Goal: Task Accomplishment & Management: Use online tool/utility

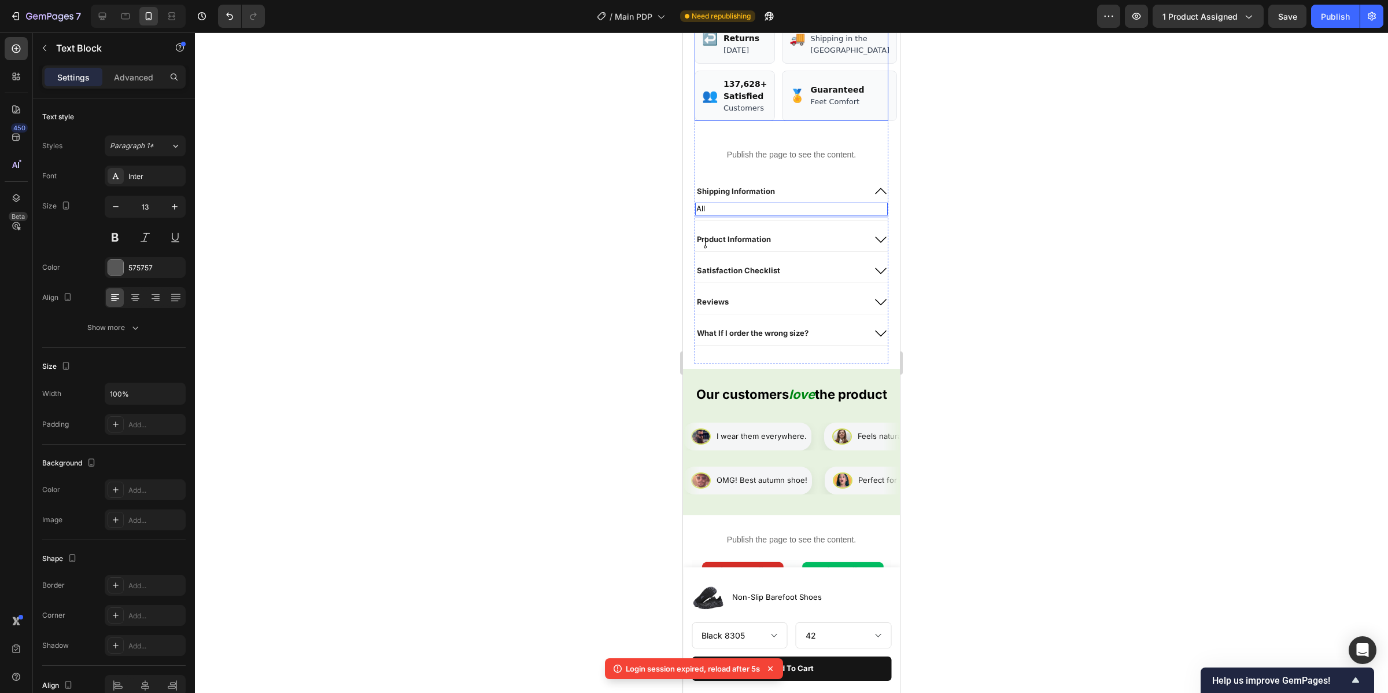
scroll to position [791, 0]
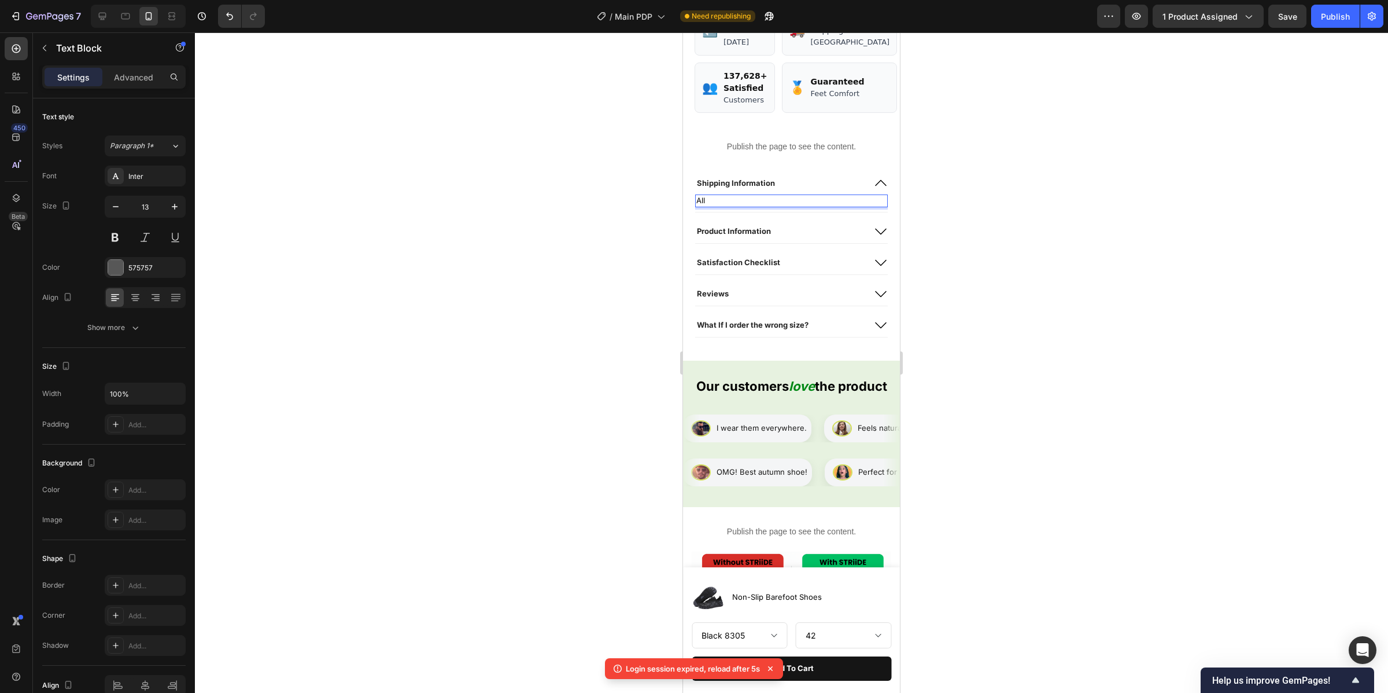
click at [1026, 271] on div at bounding box center [792, 362] width 1194 height 660
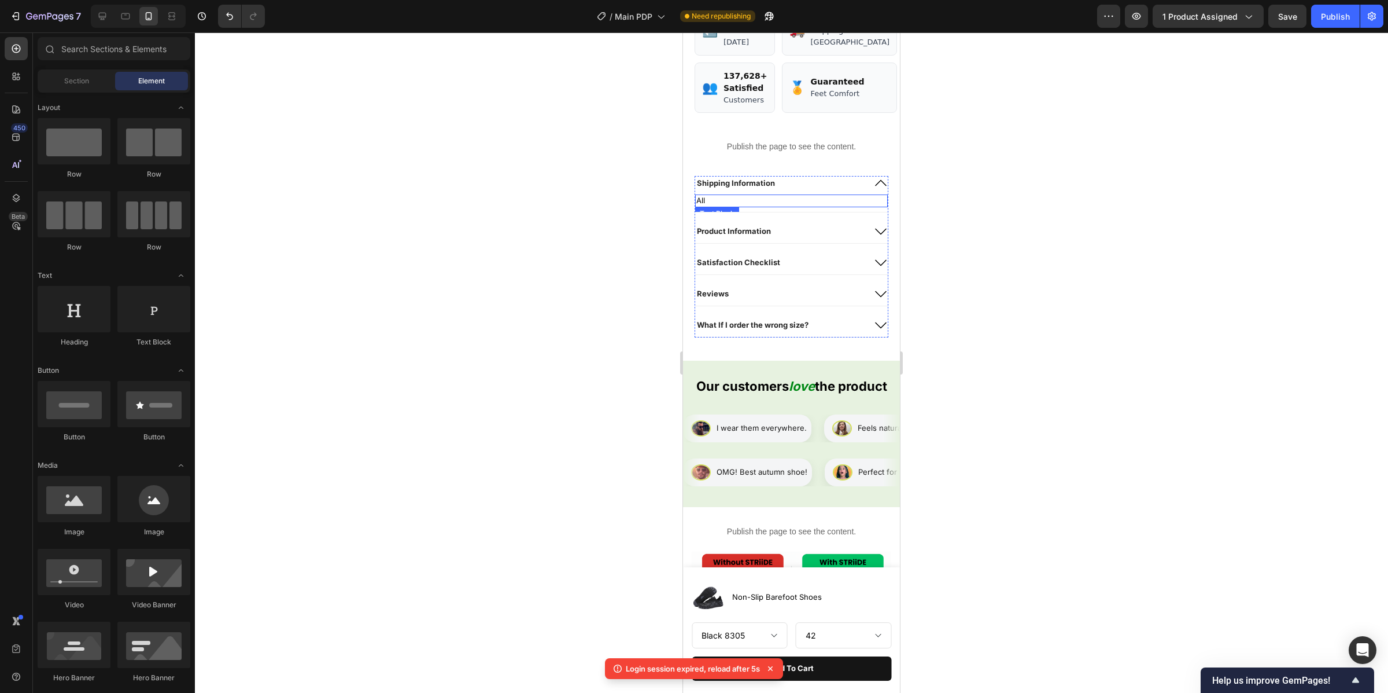
click at [796, 206] on p "All" at bounding box center [792, 201] width 190 height 10
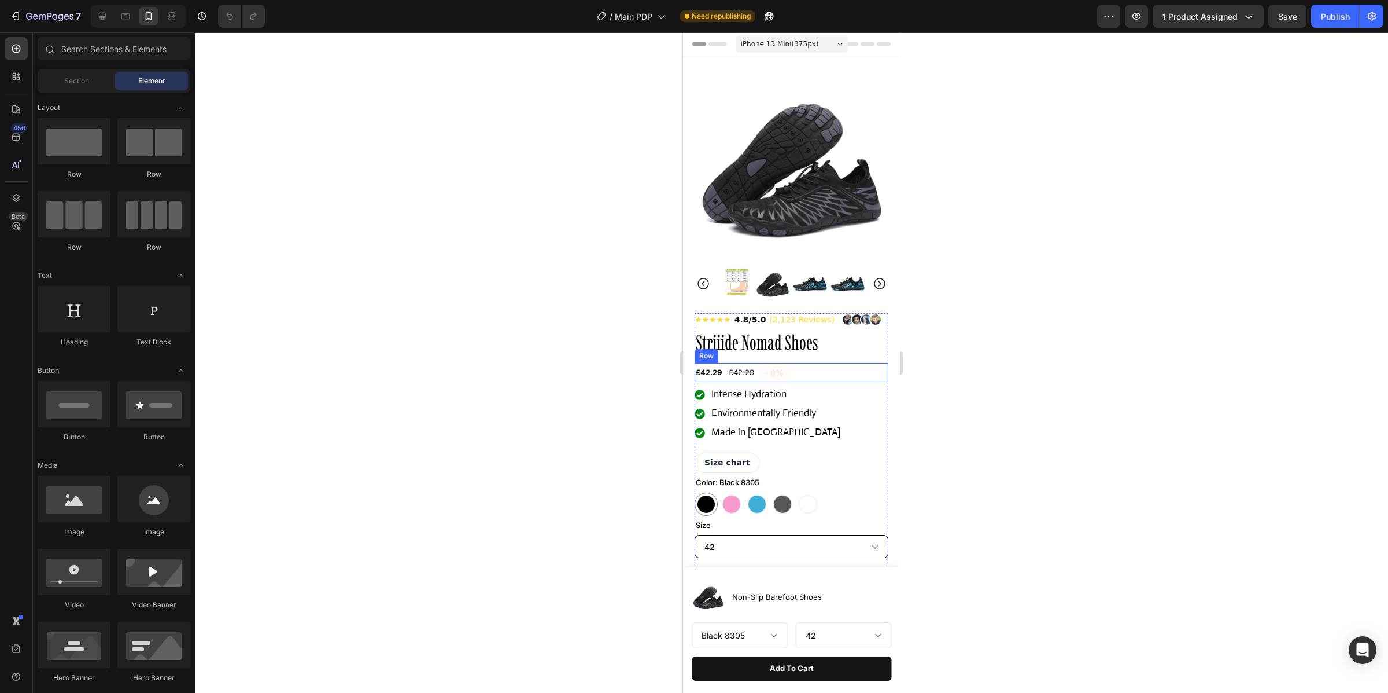
click at [797, 378] on div "£42.29 Product Price Product Price £42.29 Compare Price Compare Price - 0% Prod…" at bounding box center [792, 372] width 194 height 19
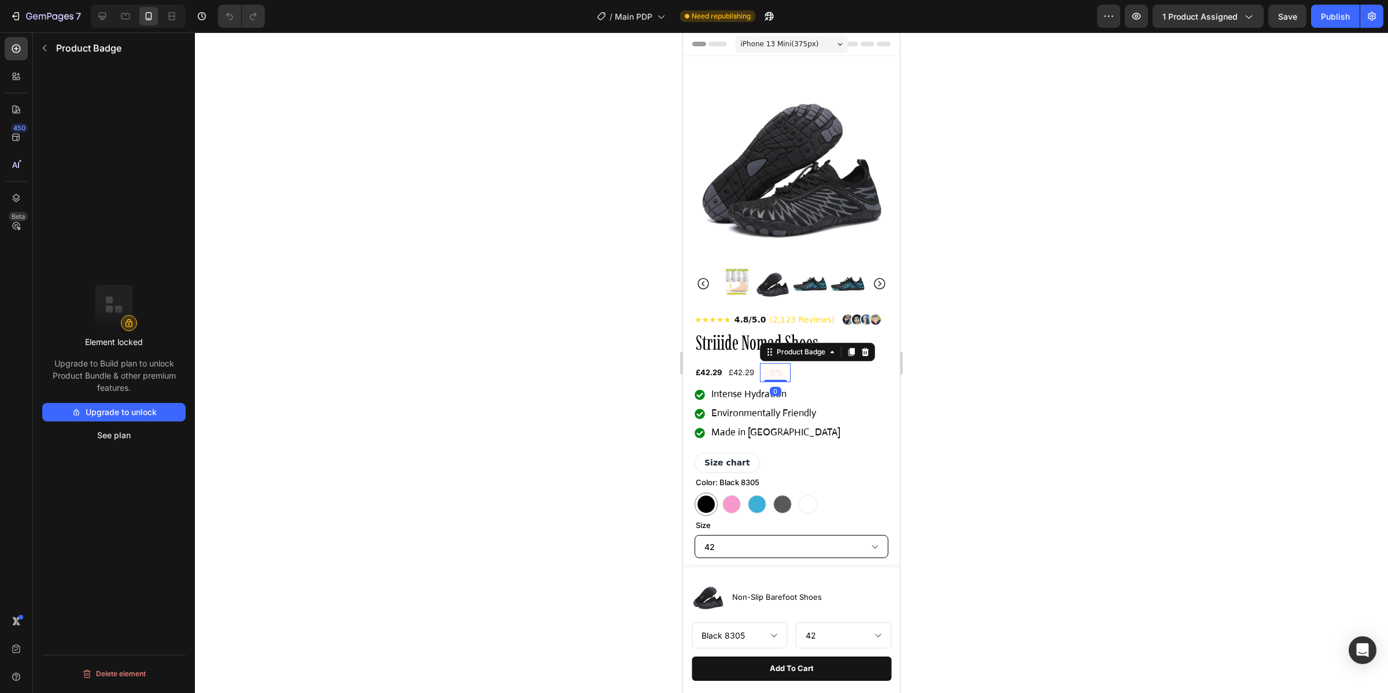
click at [763, 370] on pre "- 0%" at bounding box center [775, 372] width 31 height 19
click at [749, 367] on div "£42.29 Compare Price Compare Price" at bounding box center [742, 372] width 28 height 19
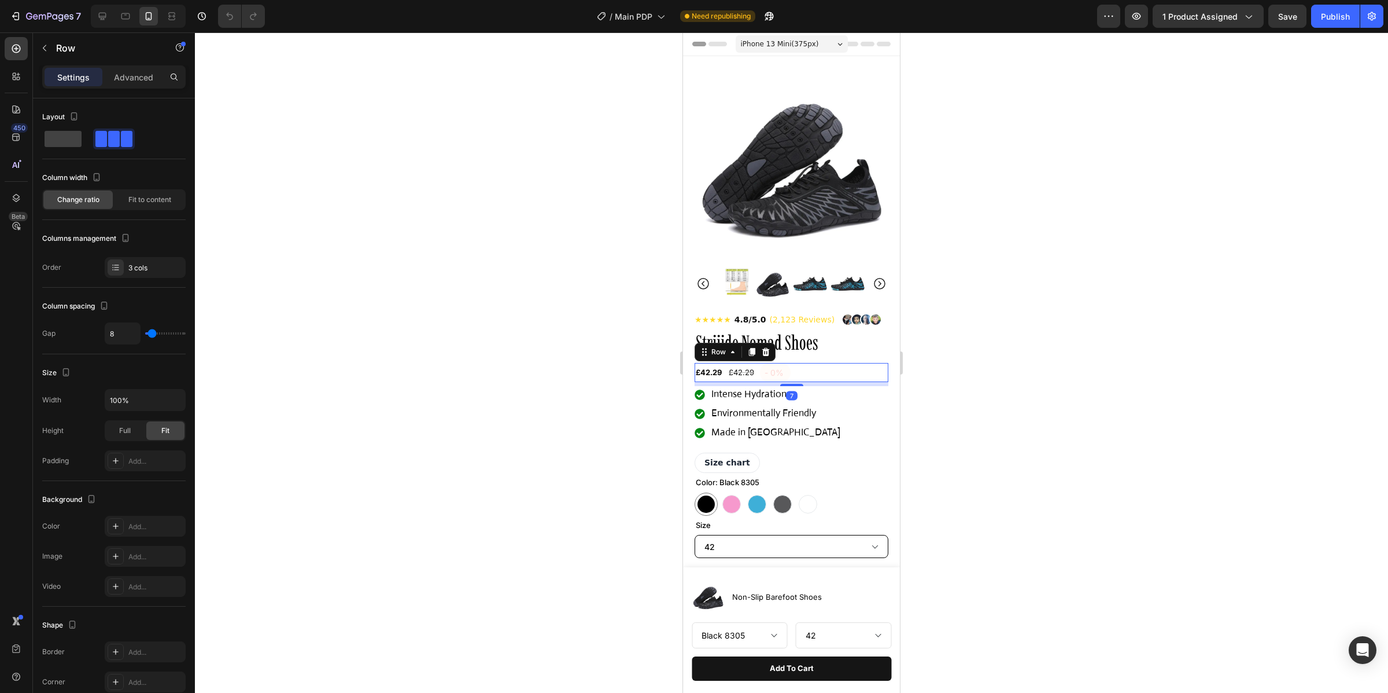
click at [806, 373] on div "£42.29 Product Price Product Price £42.29 Compare Price Compare Price - 0% Prod…" at bounding box center [792, 372] width 194 height 19
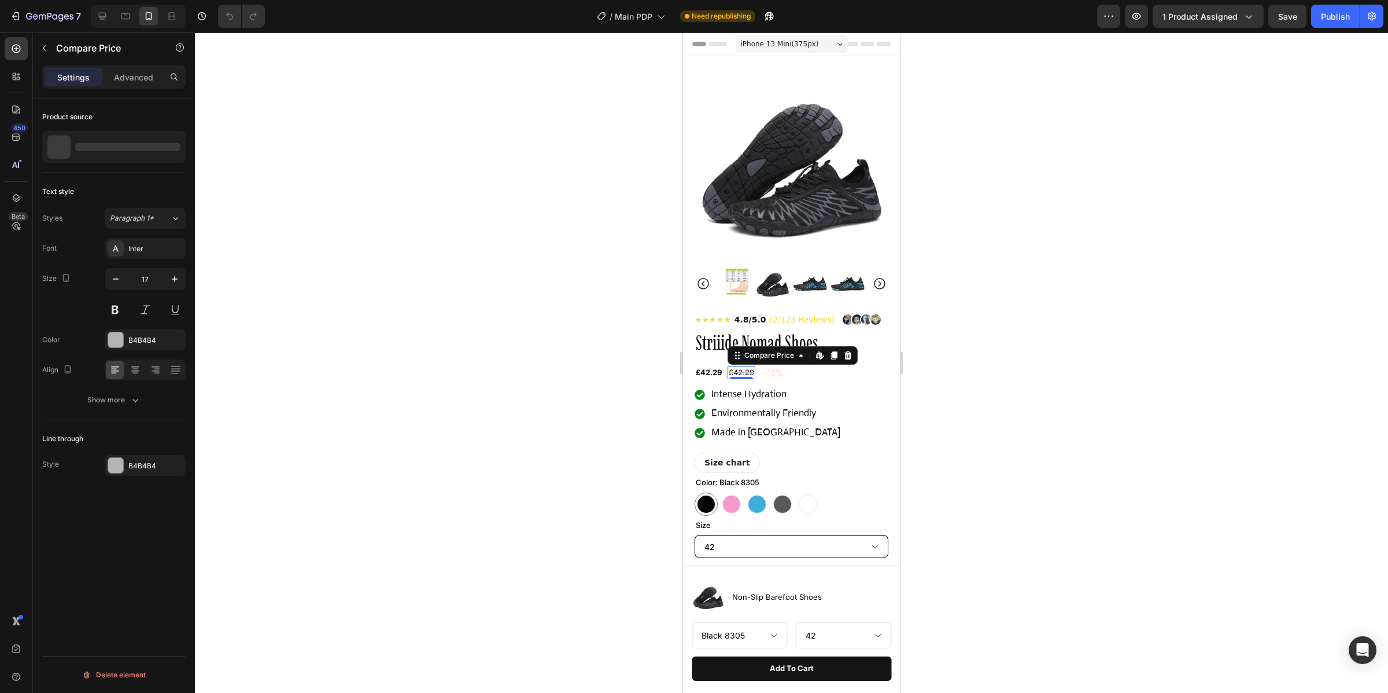
click at [738, 369] on div "£42.29" at bounding box center [742, 372] width 28 height 13
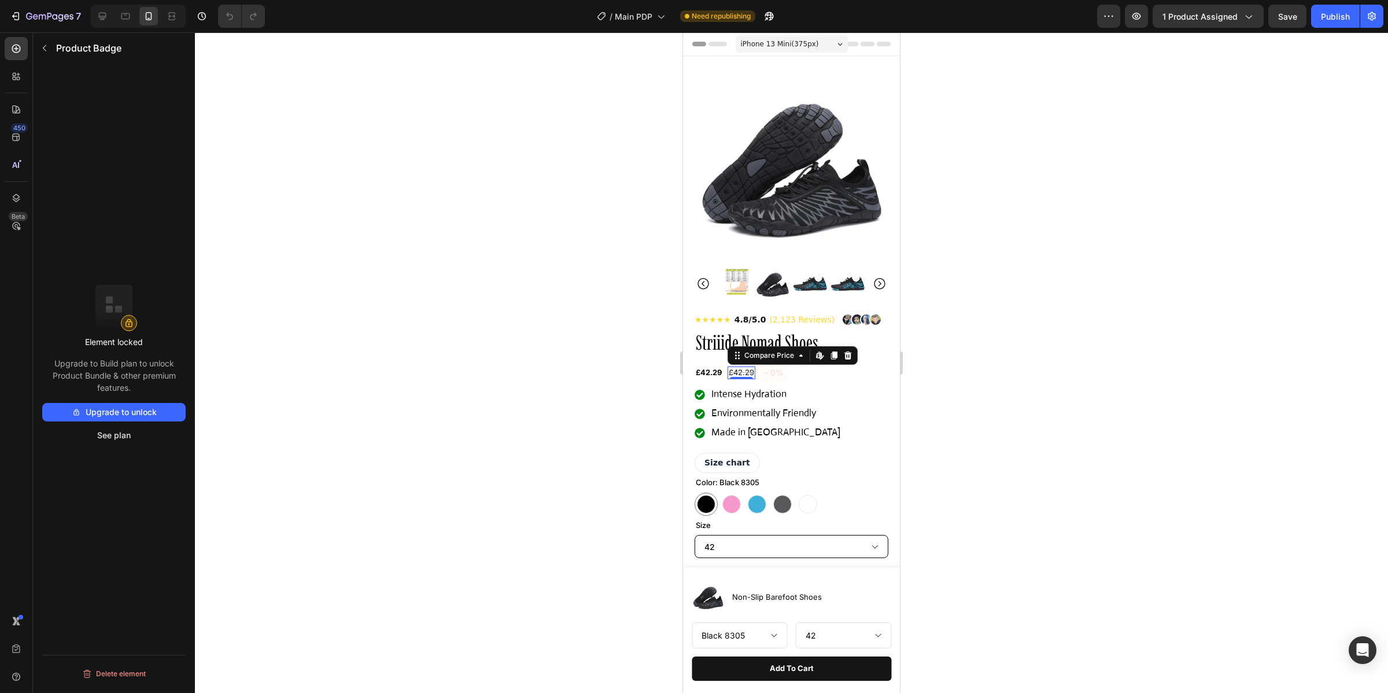
click at [781, 376] on pre "- 0%" at bounding box center [775, 372] width 31 height 19
click at [783, 403] on div "Intense Hydration" at bounding box center [776, 394] width 132 height 17
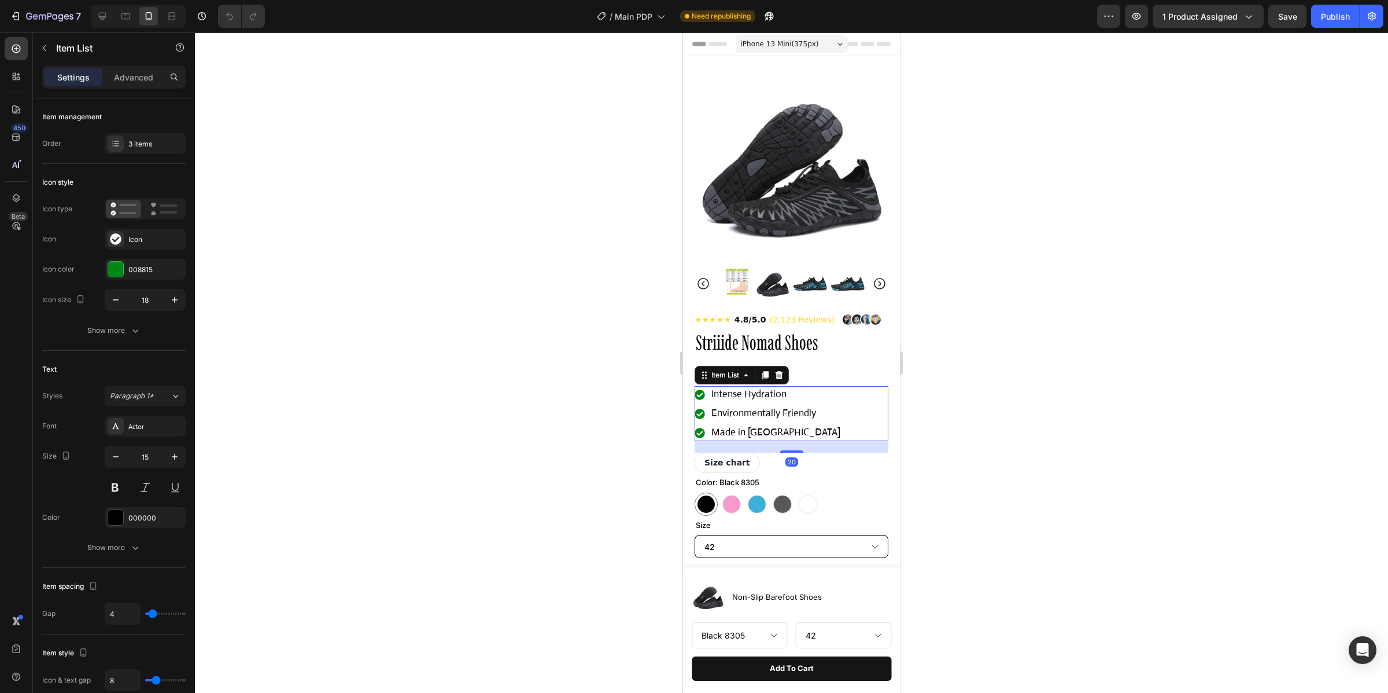
click at [790, 401] on p "Intense Hydration" at bounding box center [776, 394] width 129 height 13
click at [791, 401] on p "Intense Hydration" at bounding box center [776, 394] width 129 height 13
drag, startPoint x: 779, startPoint y: 397, endPoint x: 732, endPoint y: 397, distance: 46.3
click at [732, 397] on p "Intense Hydration" at bounding box center [776, 394] width 129 height 13
click at [793, 419] on span "Environmentally Friendly" at bounding box center [764, 413] width 105 height 12
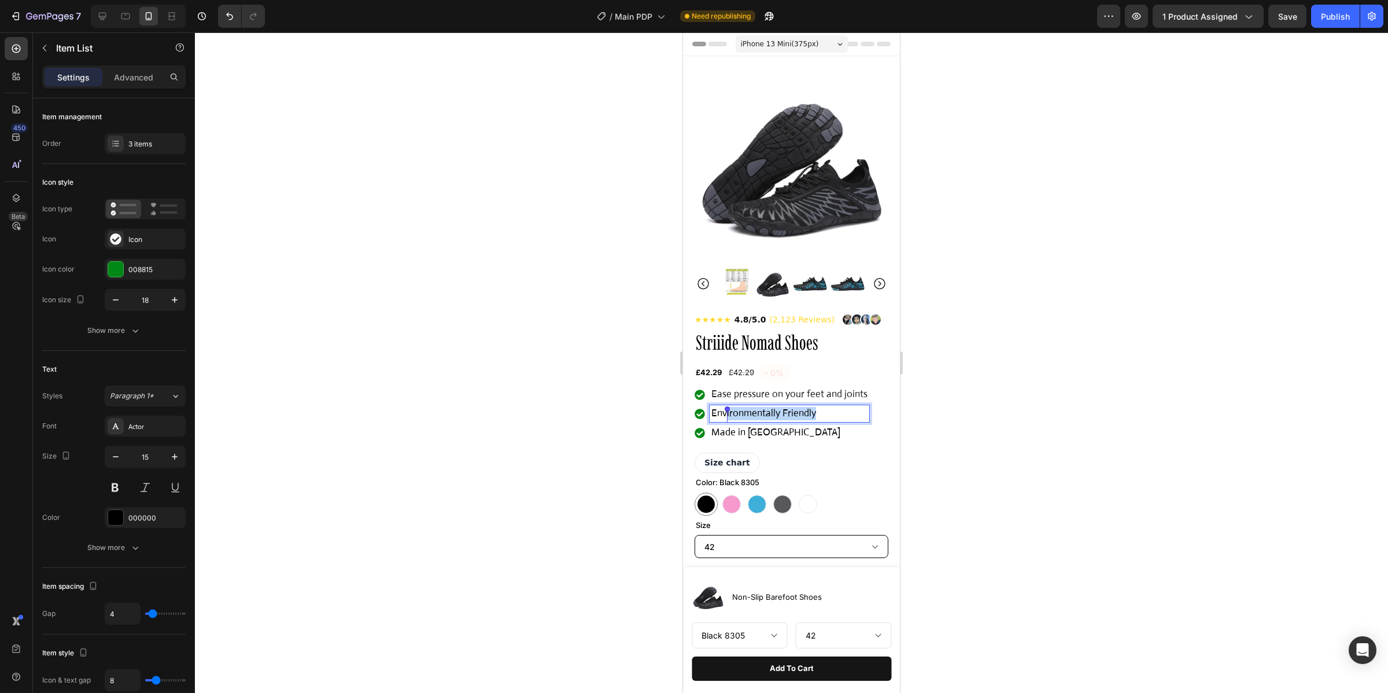
drag, startPoint x: 817, startPoint y: 415, endPoint x: 727, endPoint y: 411, distance: 90.3
click at [726, 411] on p "Environmentally Friendly" at bounding box center [790, 413] width 156 height 13
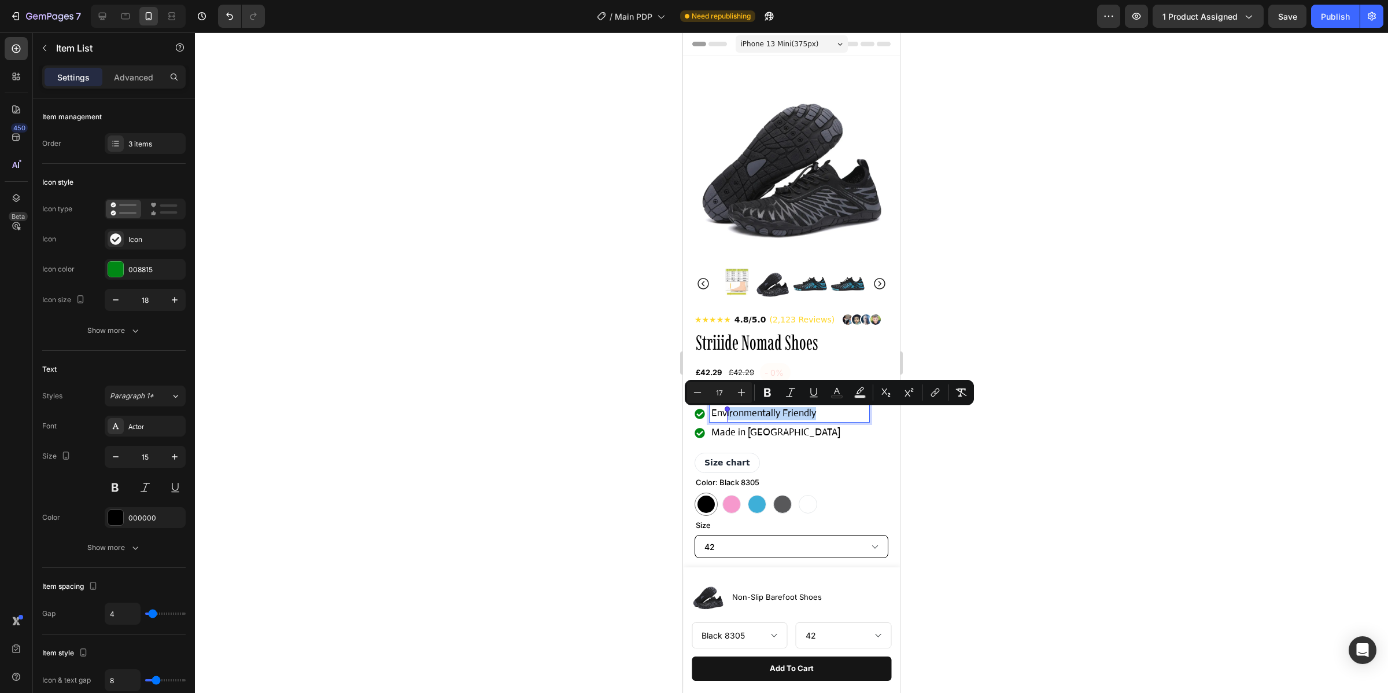
click at [727, 411] on lpop-circle at bounding box center [727, 408] width 5 height 5
click at [845, 414] on p "Environmentally Friendly" at bounding box center [790, 413] width 156 height 13
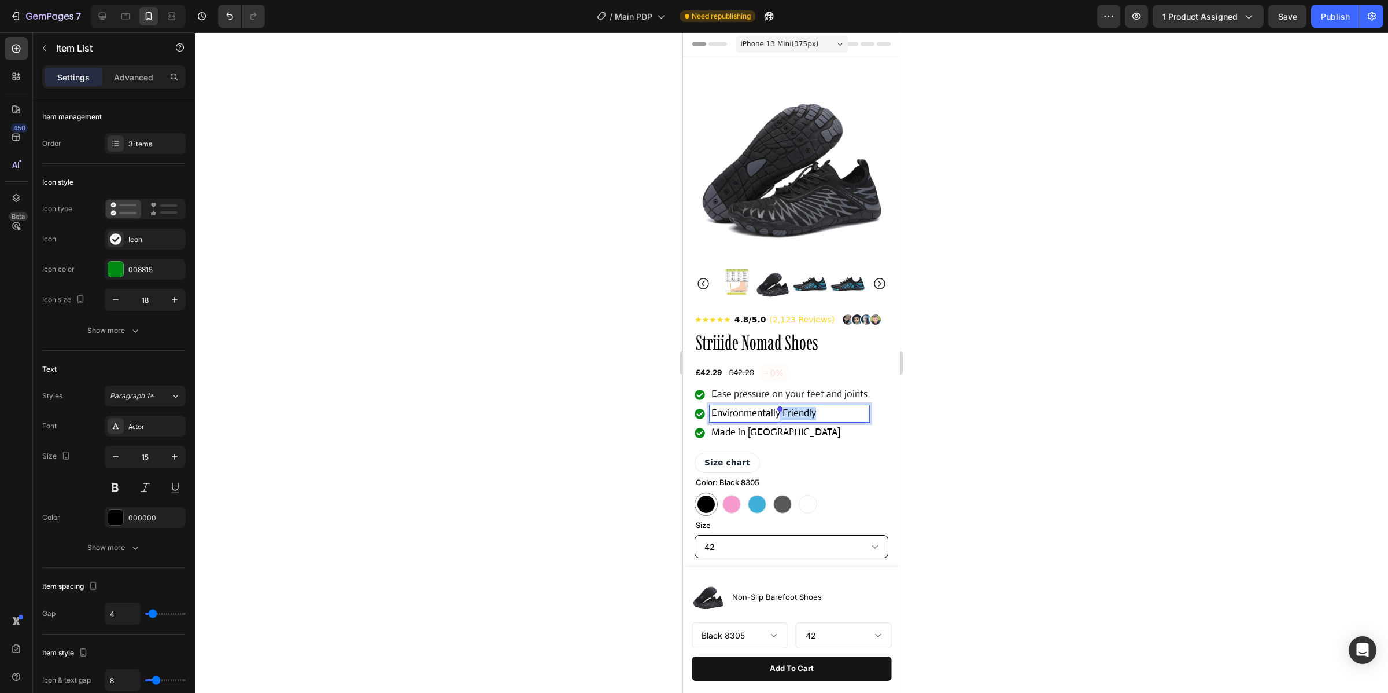
drag, startPoint x: 831, startPoint y: 417, endPoint x: 780, endPoint y: 415, distance: 51.5
click at [780, 415] on p "Environmentally Friendly" at bounding box center [790, 413] width 156 height 13
click at [788, 396] on span "Ease pressure on your feet and joints" at bounding box center [790, 394] width 156 height 12
click at [821, 400] on span "Ease pressure on your feet and joints" at bounding box center [790, 394] width 156 height 12
click at [761, 396] on span "Ease pressure on your feet and joints" at bounding box center [790, 394] width 156 height 12
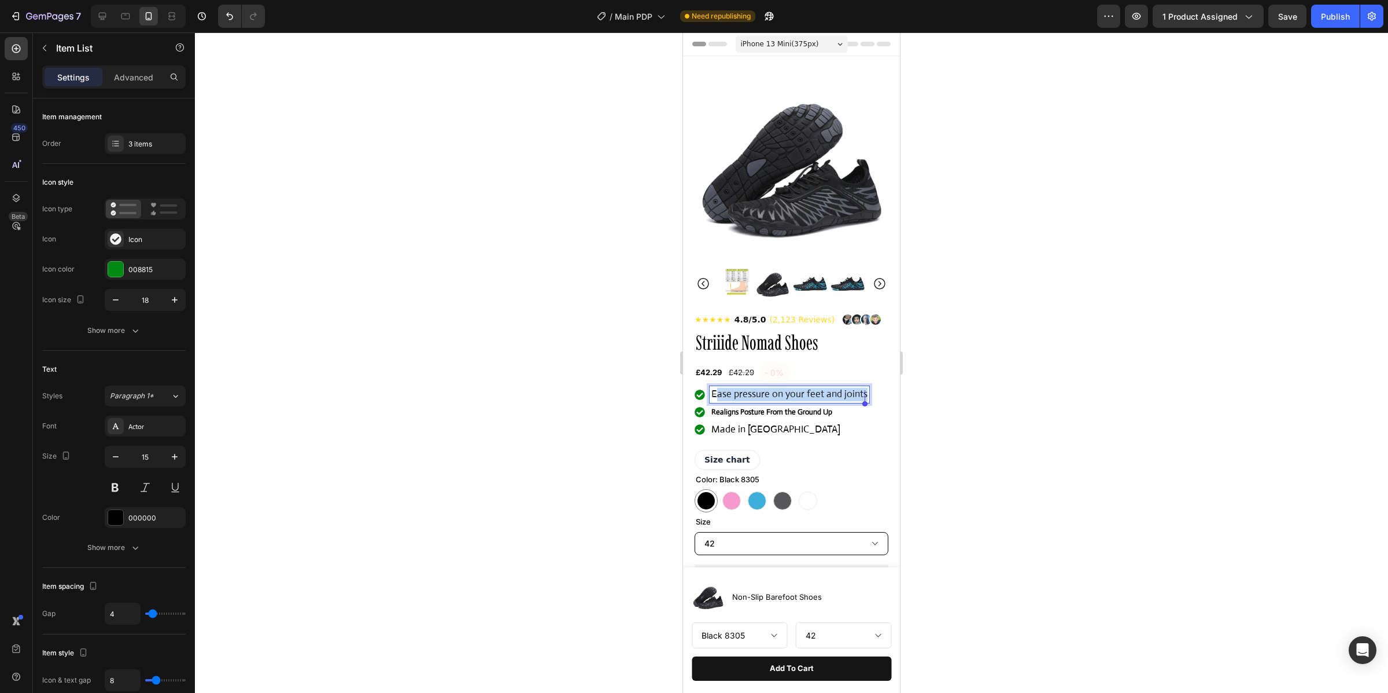
drag, startPoint x: 716, startPoint y: 395, endPoint x: 873, endPoint y: 404, distance: 157.7
click at [873, 404] on div "Ease pressure on your feet and joints Realigns Posture From the Ground Up Made …" at bounding box center [792, 411] width 194 height 51
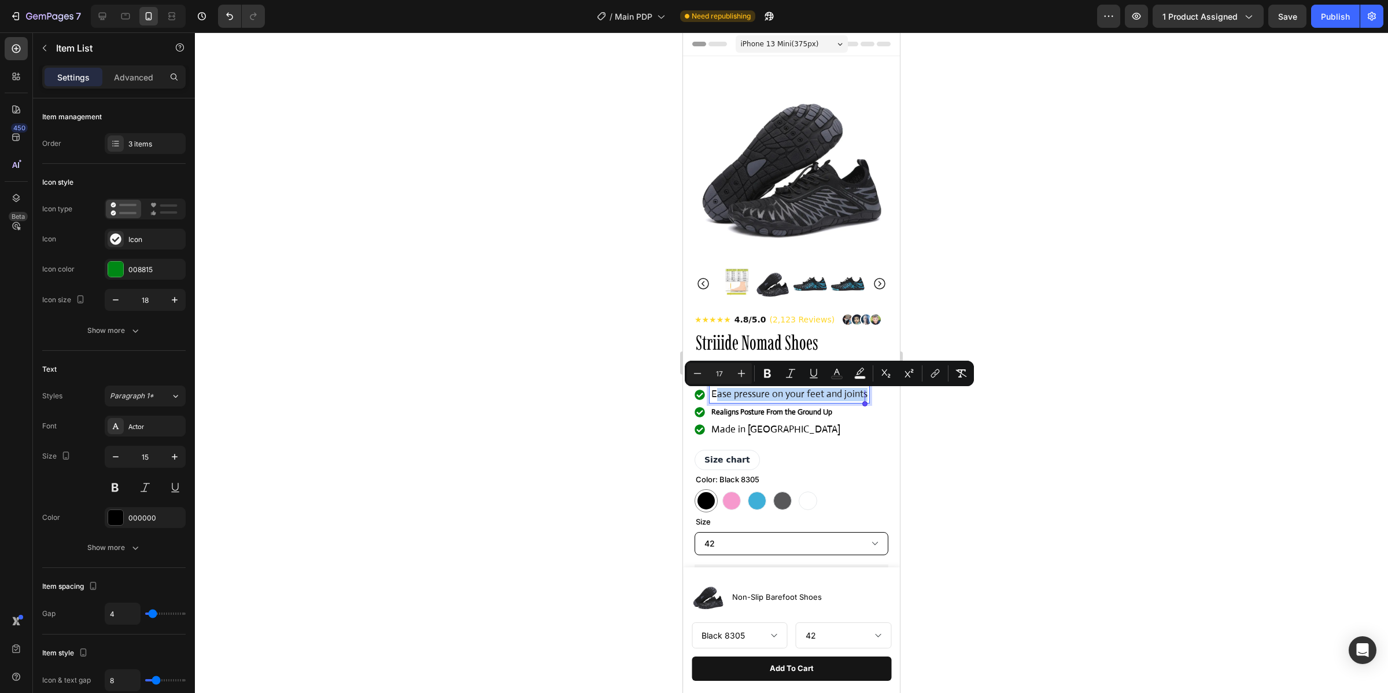
click at [727, 394] on span "Ease pressure on your feet and joints" at bounding box center [790, 394] width 156 height 12
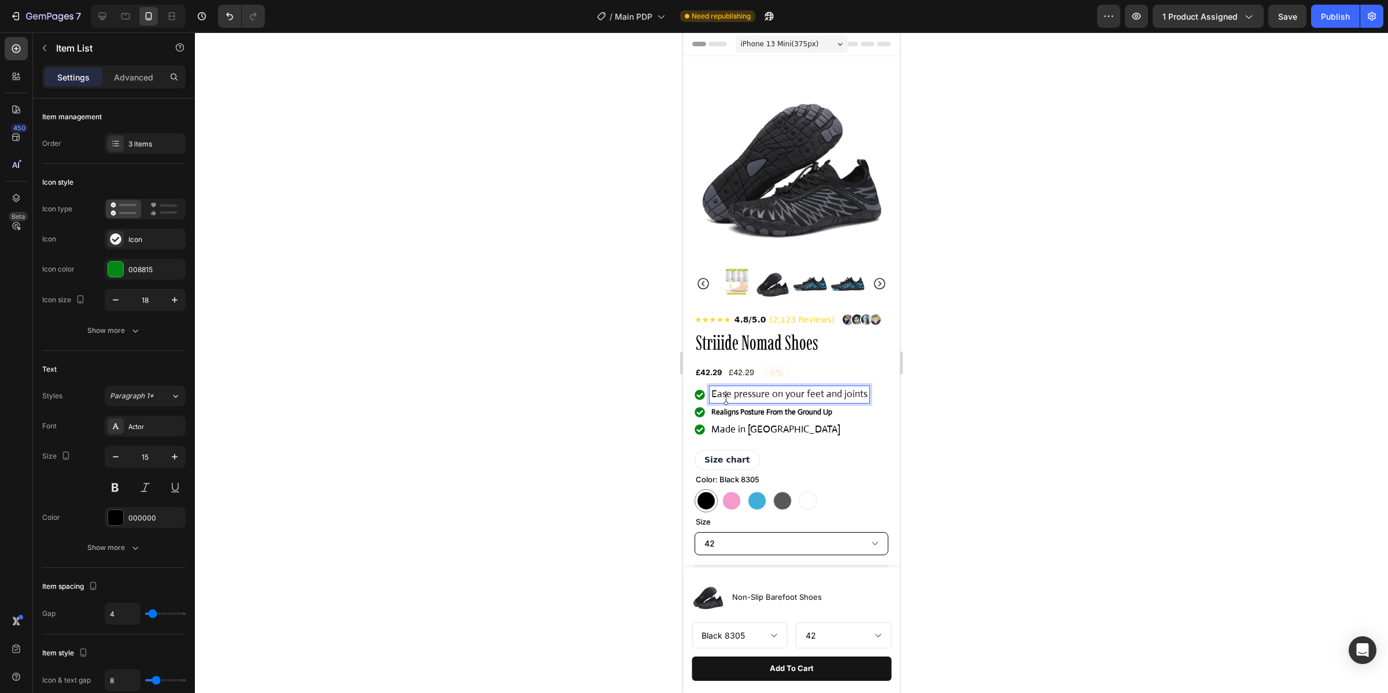
click at [734, 413] on strong "Realigns Posture From the Ground Up" at bounding box center [772, 412] width 121 height 10
click at [820, 400] on span "Ease pressure on your feet and joints" at bounding box center [790, 394] width 156 height 12
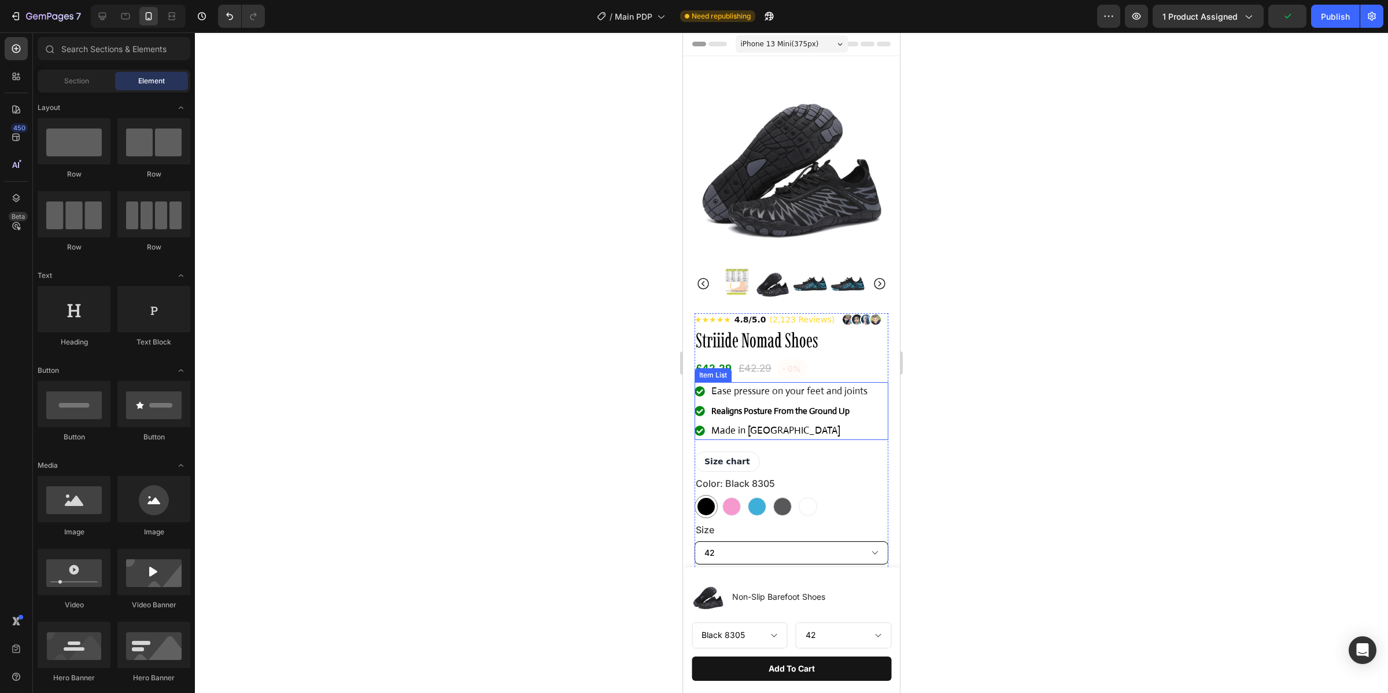
click at [775, 397] on span "Ease pressure on your feet and joints" at bounding box center [790, 391] width 156 height 12
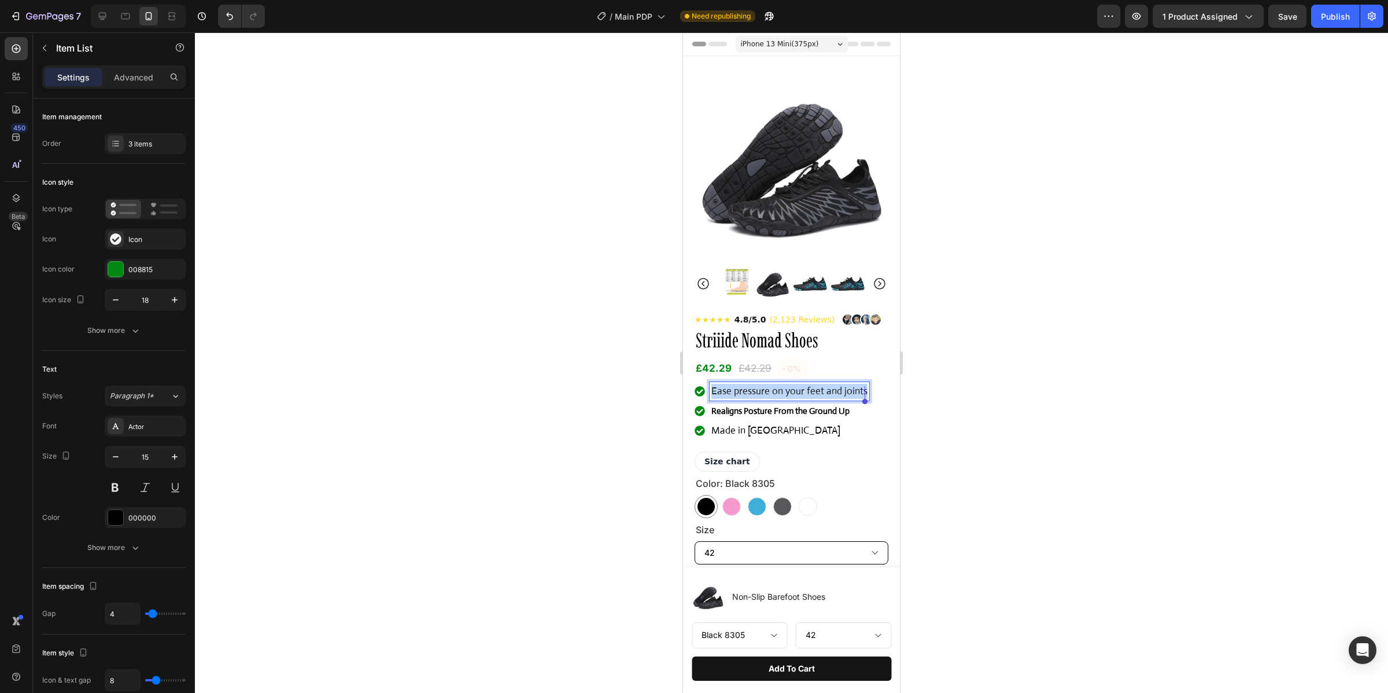
drag, startPoint x: 712, startPoint y: 396, endPoint x: 879, endPoint y: 404, distance: 167.4
click at [879, 404] on div "Product Images Row ★★★★★ 4.8/5.0 (2,123 Reviews) Custom Code Striiide Nomad Sho…" at bounding box center [791, 608] width 217 height 1104
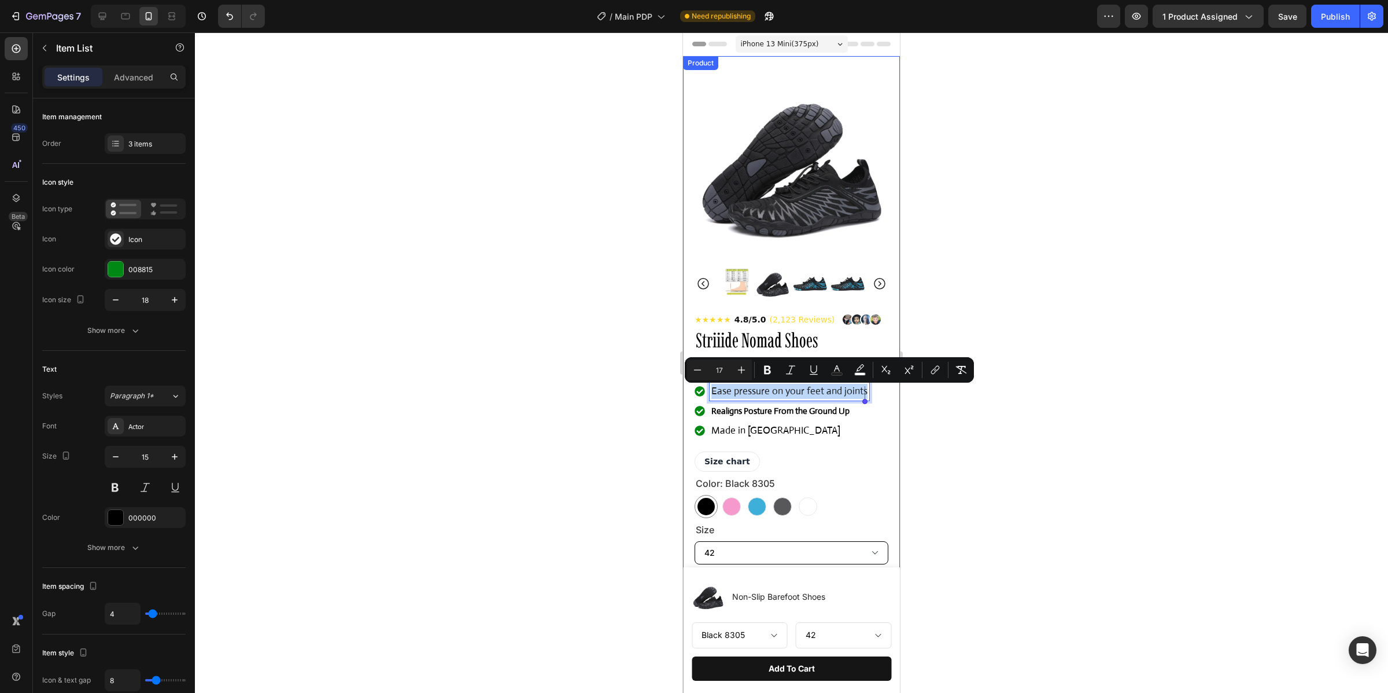
copy span "Ease pressure on your feet and joints"
click at [827, 412] on strong "Realigns Posture From the Ground Up" at bounding box center [781, 410] width 138 height 11
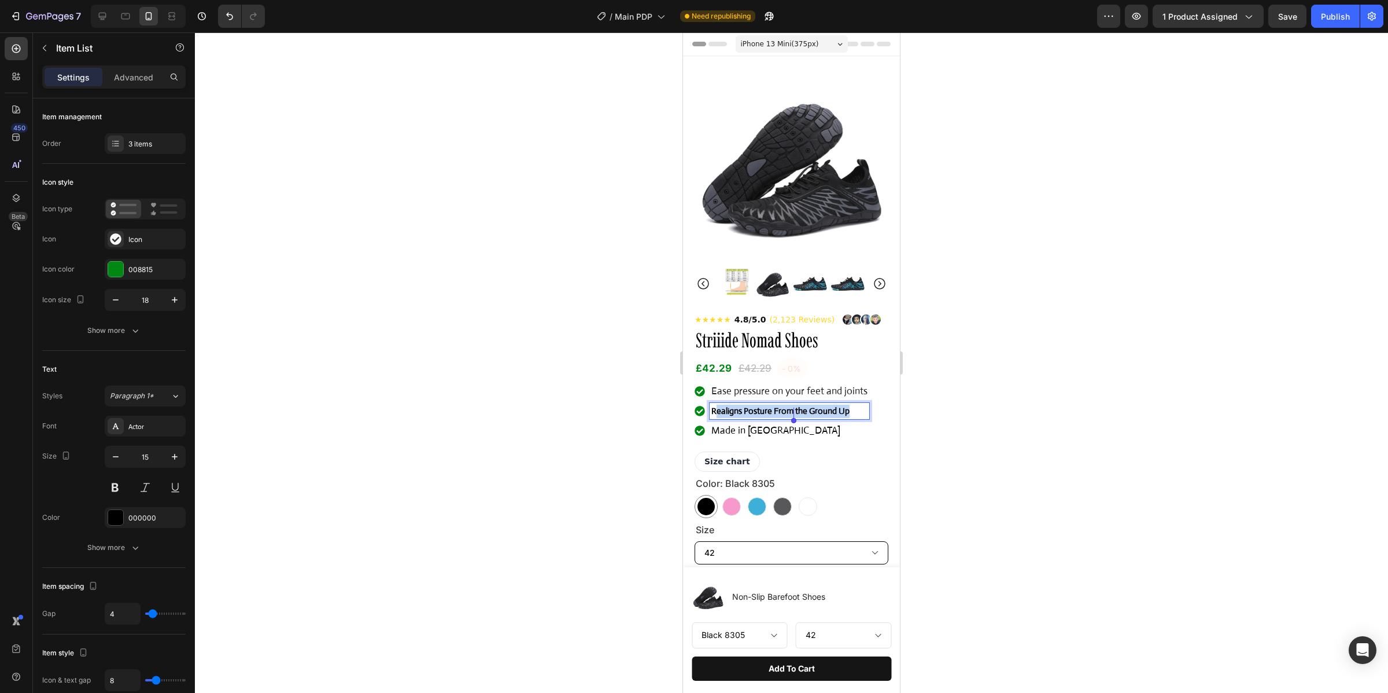
drag, startPoint x: 717, startPoint y: 411, endPoint x: 882, endPoint y: 427, distance: 166.2
click at [882, 427] on div "Product Images Row ★★★★★ 4.8/5.0 (2,123 Reviews) Custom Code Striiide Nomad Sho…" at bounding box center [791, 608] width 217 height 1104
click at [734, 417] on p "Realligns posture from the ground up" at bounding box center [790, 410] width 156 height 13
click at [683, 32] on lt-span "Rea li gns" at bounding box center [683, 32] width 0 height 0
click at [777, 432] on span "Made in [GEOGRAPHIC_DATA]" at bounding box center [776, 430] width 129 height 12
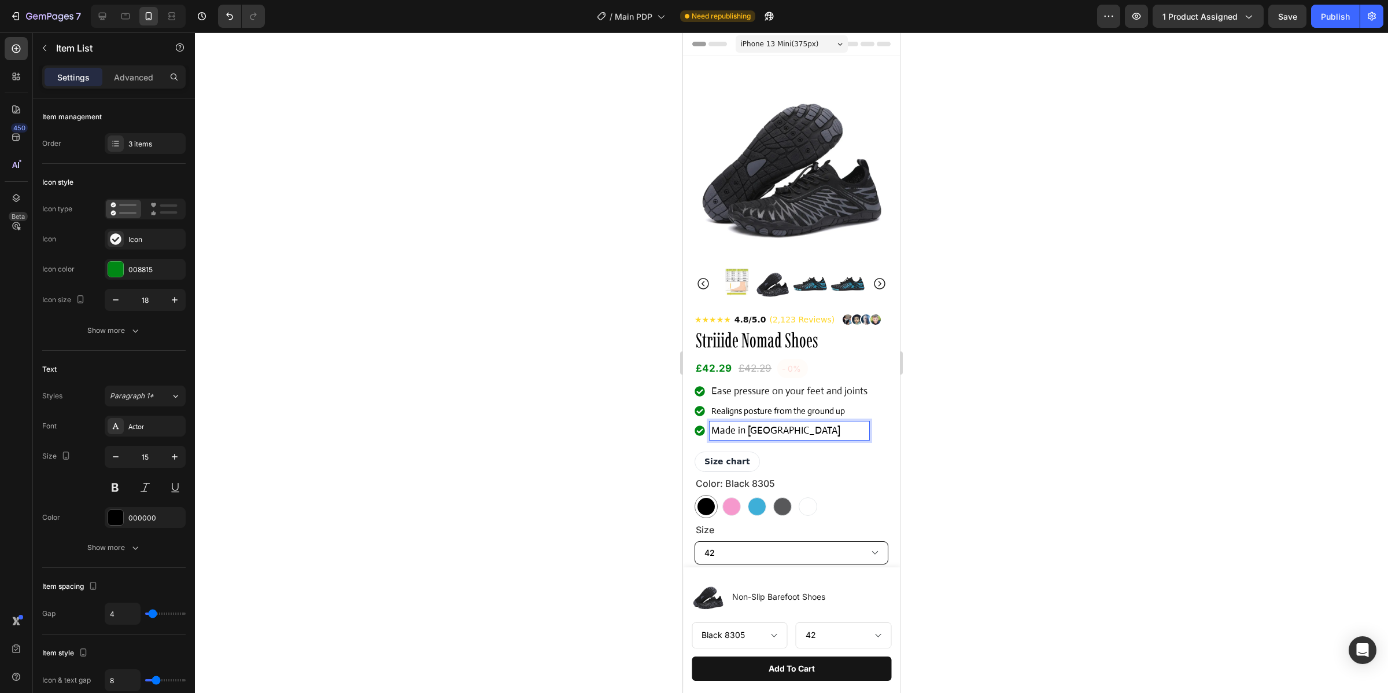
click at [782, 434] on span "Made in [GEOGRAPHIC_DATA]" at bounding box center [776, 430] width 129 height 12
click at [805, 415] on p "Realigns posture from the ground up" at bounding box center [790, 410] width 156 height 13
click at [844, 417] on p "Realigns posture from the ground up" at bounding box center [790, 410] width 156 height 13
click at [794, 390] on span "Ease pressure on your feet and joints" at bounding box center [790, 391] width 156 height 12
click at [794, 391] on span "Ease pressure on your feet and joints" at bounding box center [790, 391] width 156 height 12
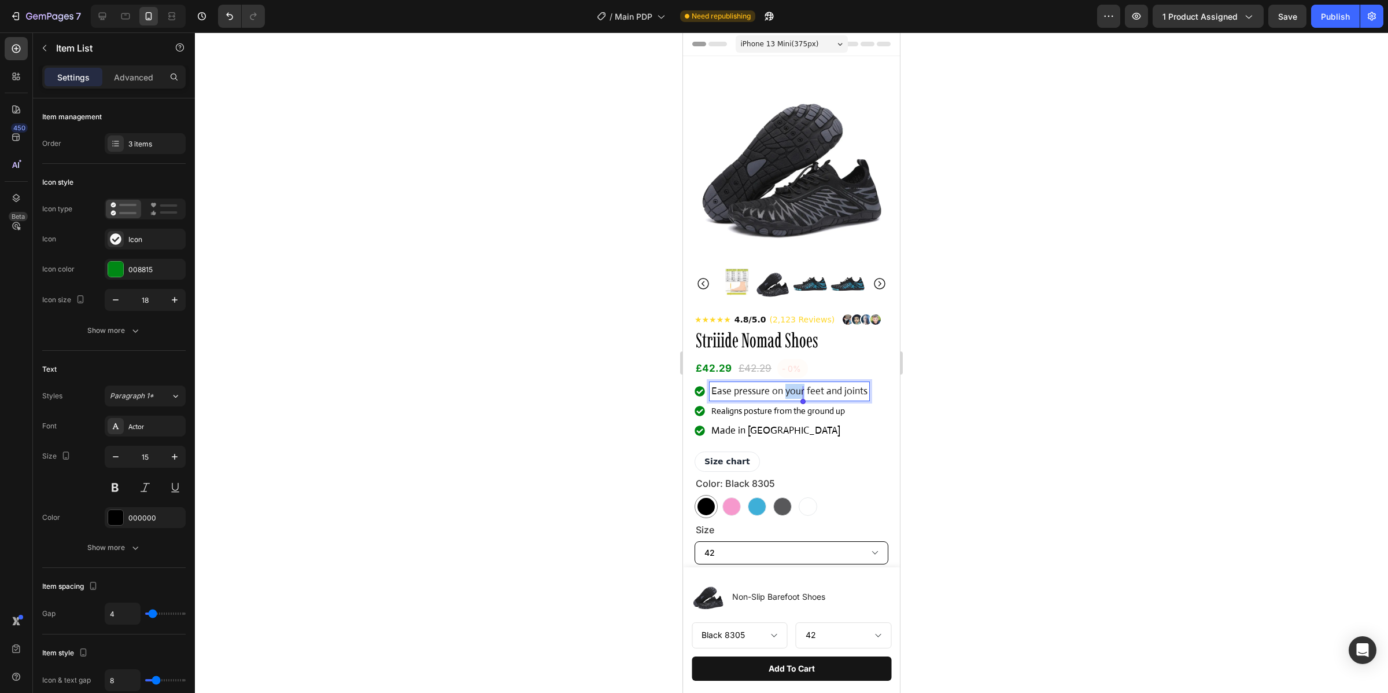
click at [795, 391] on span "Ease pressure on your feet and joints" at bounding box center [790, 391] width 156 height 12
click at [714, 390] on span "Ease pressure on your feet and joints" at bounding box center [790, 391] width 156 height 12
drag, startPoint x: 714, startPoint y: 391, endPoint x: 802, endPoint y: 400, distance: 89.1
click at [802, 399] on p "Ease pressure on your feet and joints" at bounding box center [790, 391] width 156 height 15
click at [790, 414] on p "Realigns posture from the ground up" at bounding box center [790, 410] width 156 height 13
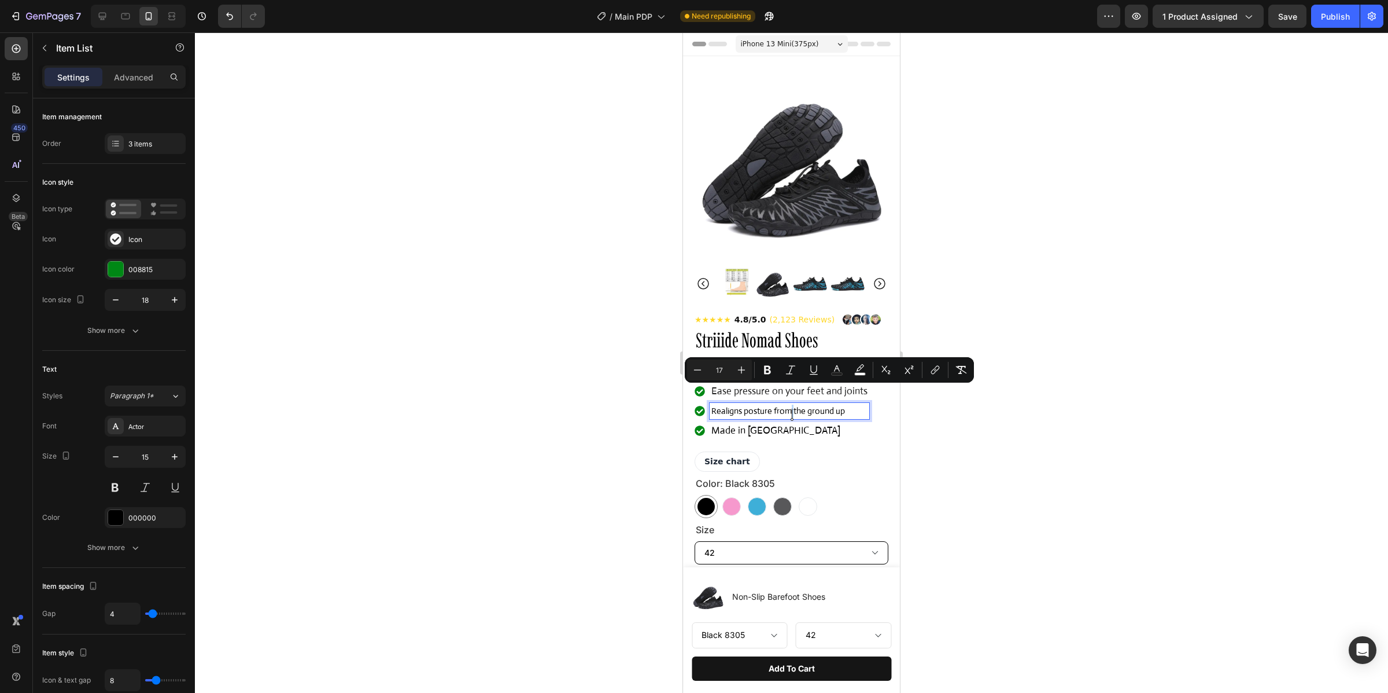
click at [790, 414] on p "Realigns posture from the ground up" at bounding box center [790, 410] width 156 height 13
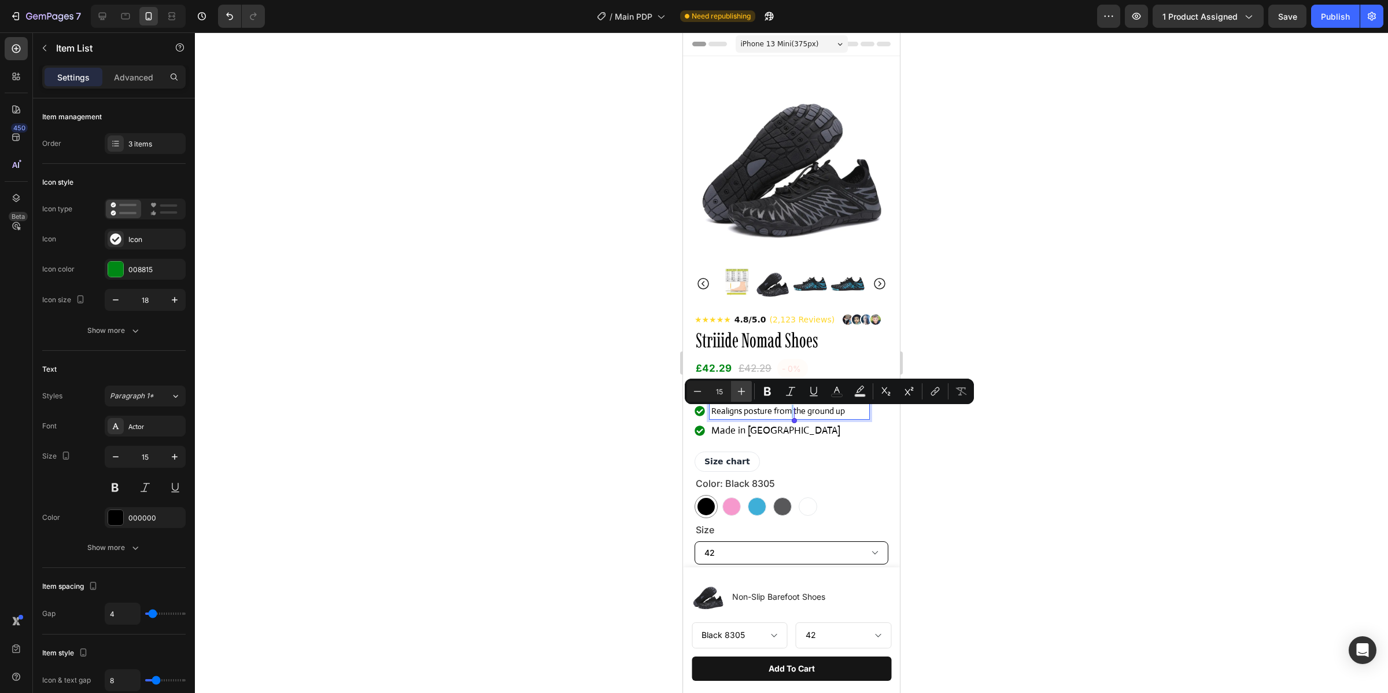
click at [739, 392] on icon "Editor contextual toolbar" at bounding box center [742, 391] width 12 height 12
type input "17"
click at [761, 421] on div "Realigns posture from the ground up" at bounding box center [790, 412] width 160 height 19
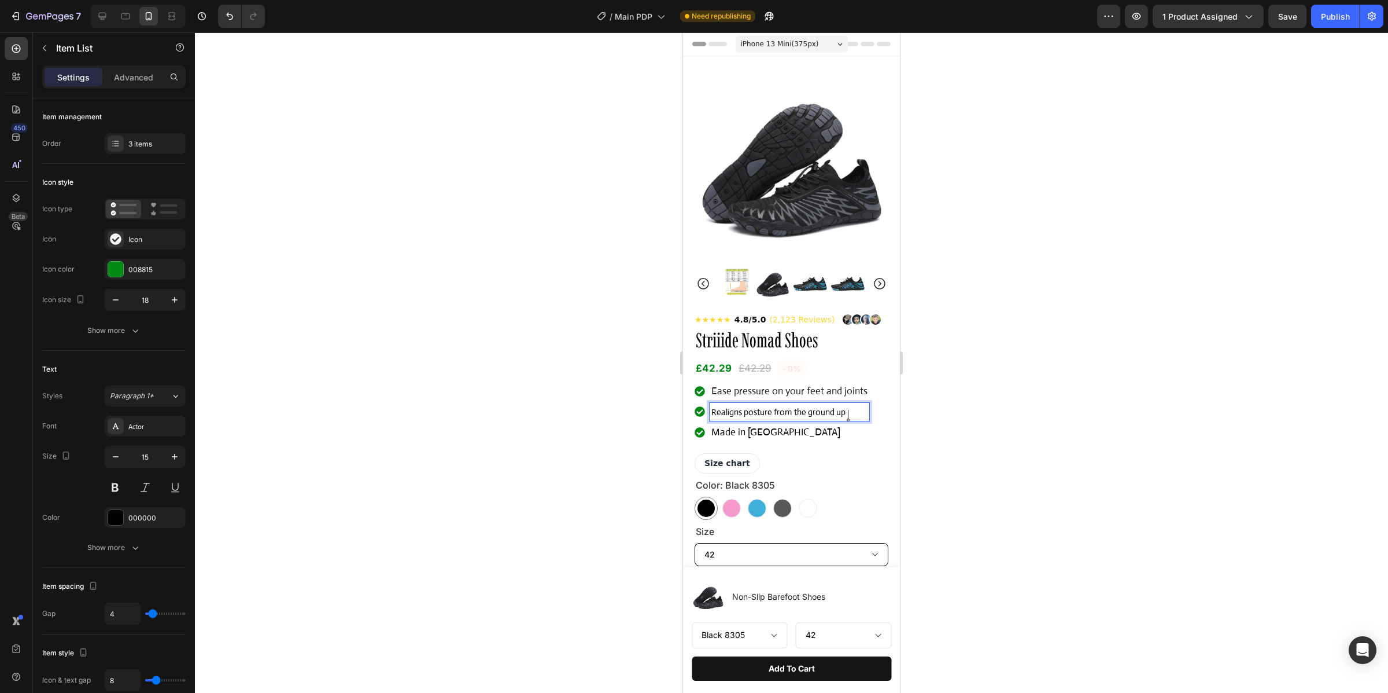
click at [715, 414] on p "Realigns posture from the ground up" at bounding box center [790, 411] width 156 height 15
drag, startPoint x: 714, startPoint y: 414, endPoint x: 836, endPoint y: 413, distance: 121.5
click at [850, 419] on p "Realigns posture from the ground up" at bounding box center [790, 411] width 156 height 15
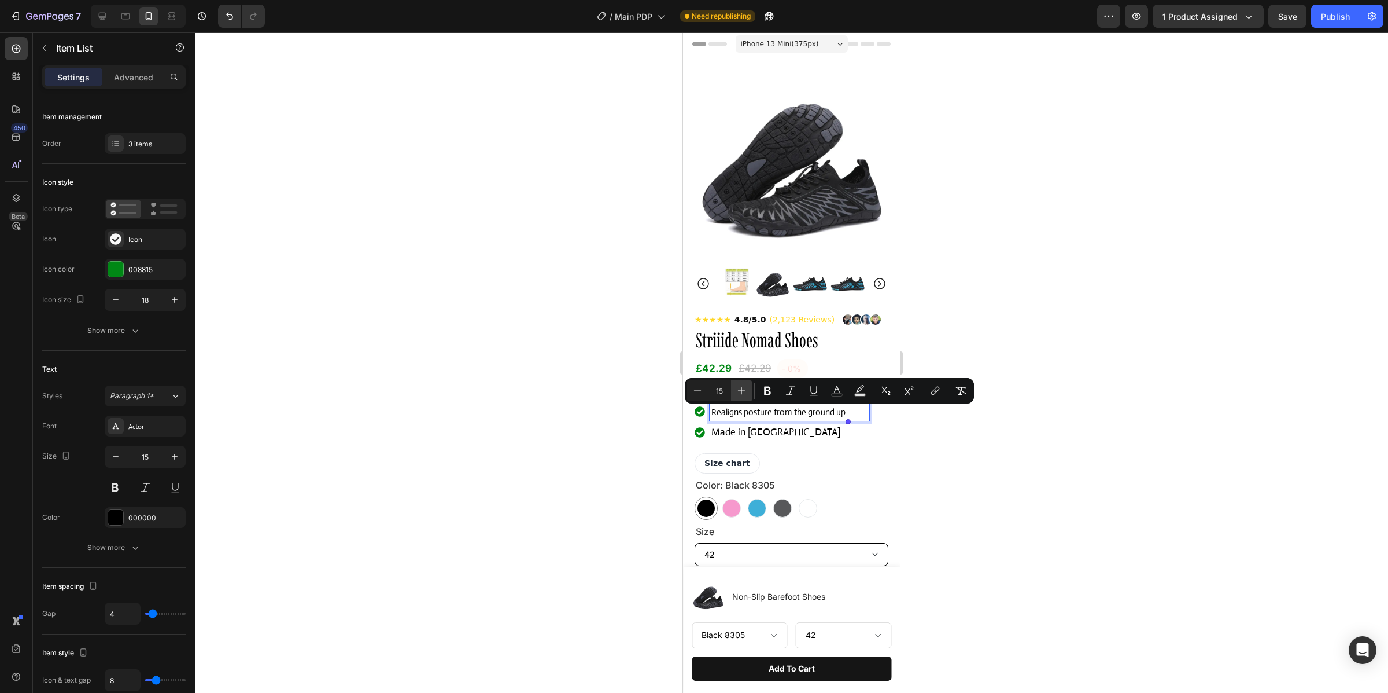
click at [749, 394] on button "Plus" at bounding box center [741, 390] width 21 height 21
type input "17"
click at [642, 398] on div at bounding box center [792, 362] width 1194 height 660
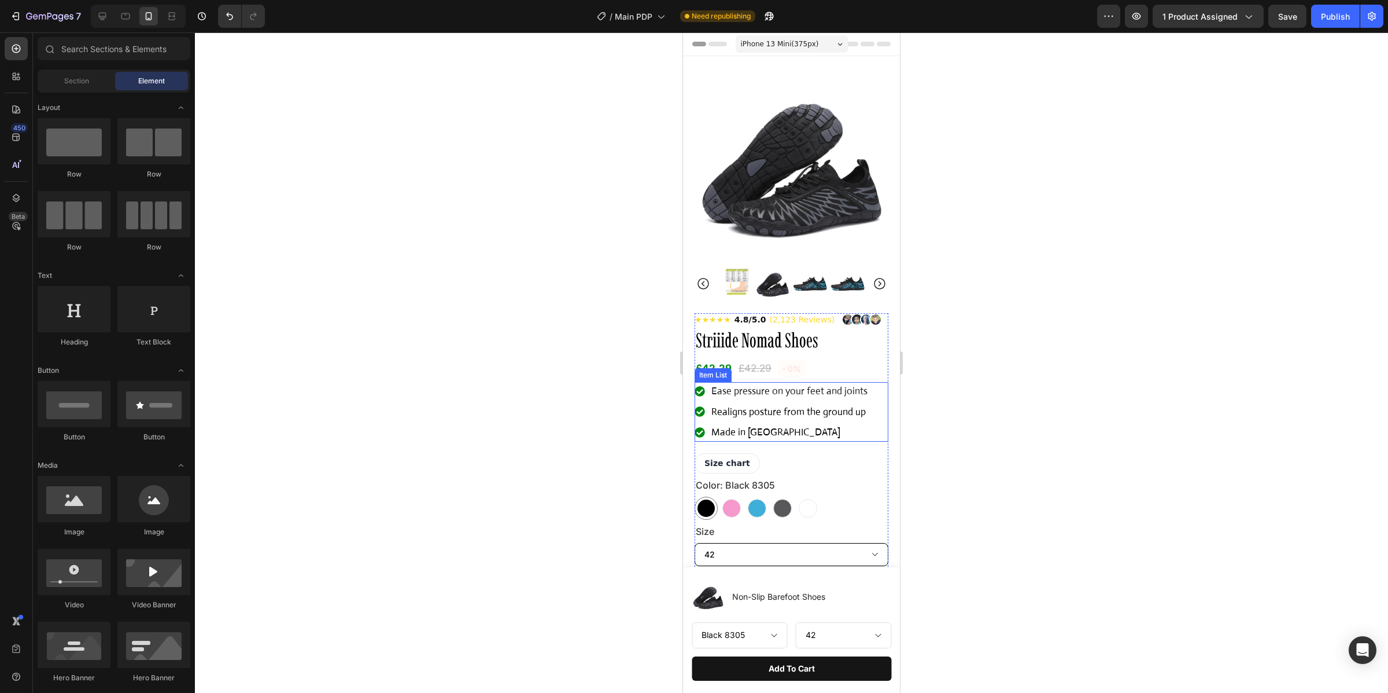
click at [830, 393] on span "Ease pressure on your feet and joints" at bounding box center [790, 391] width 156 height 12
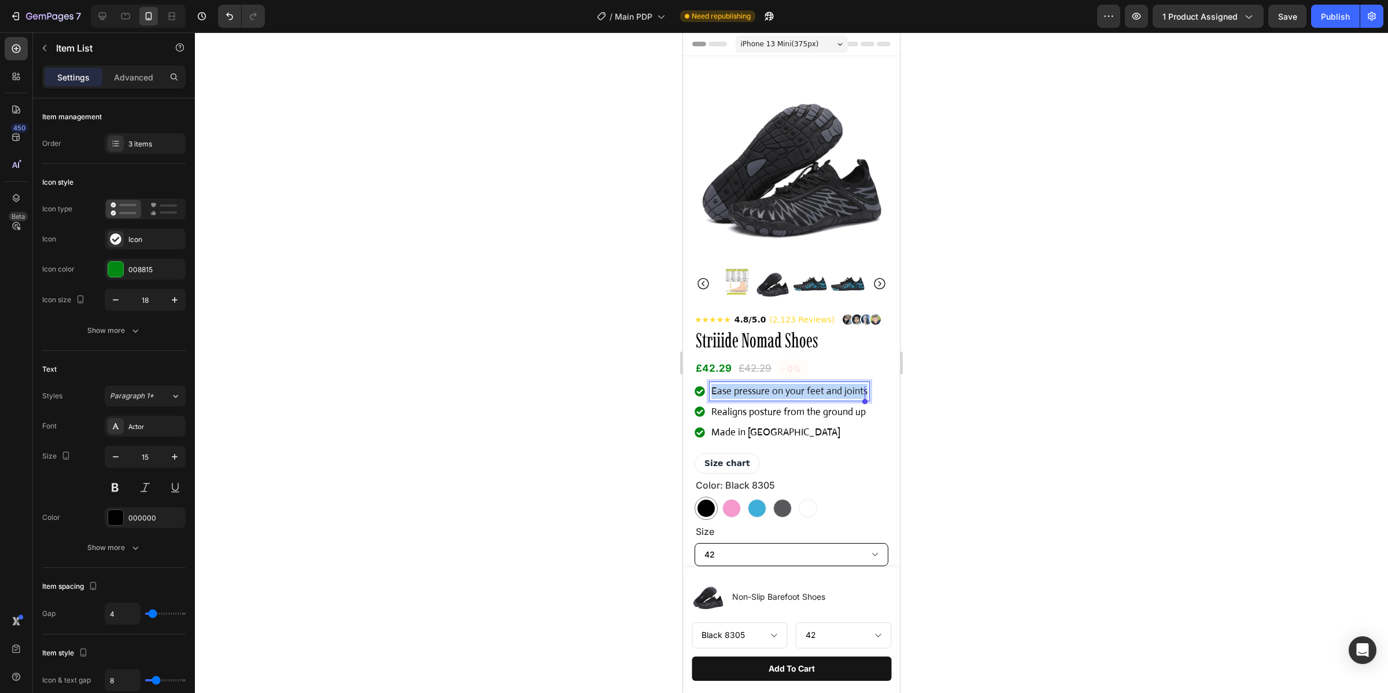
drag, startPoint x: 712, startPoint y: 395, endPoint x: 872, endPoint y: 402, distance: 161.0
click at [872, 402] on div "Ease pressure on your feet and joints Realigns posture from the ground up Made …" at bounding box center [792, 412] width 194 height 60
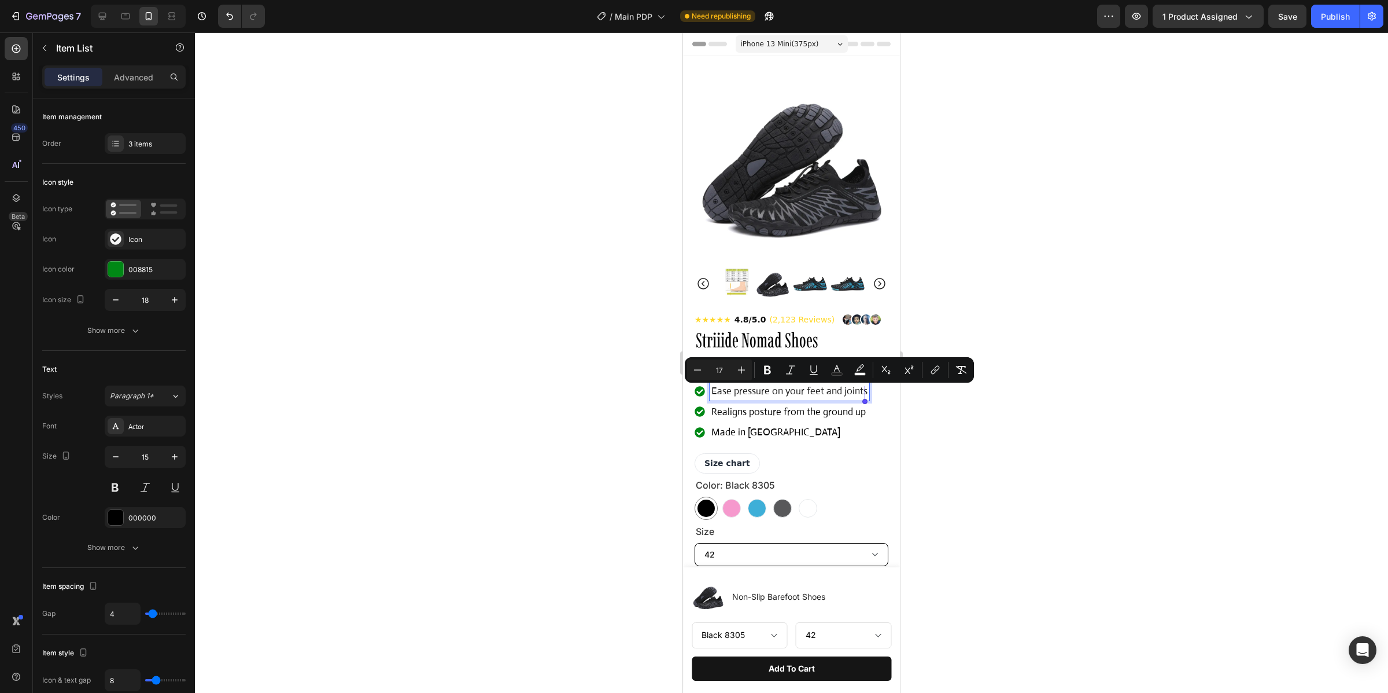
click at [800, 417] on span "Realigns posture from the ground up" at bounding box center [789, 412] width 154 height 12
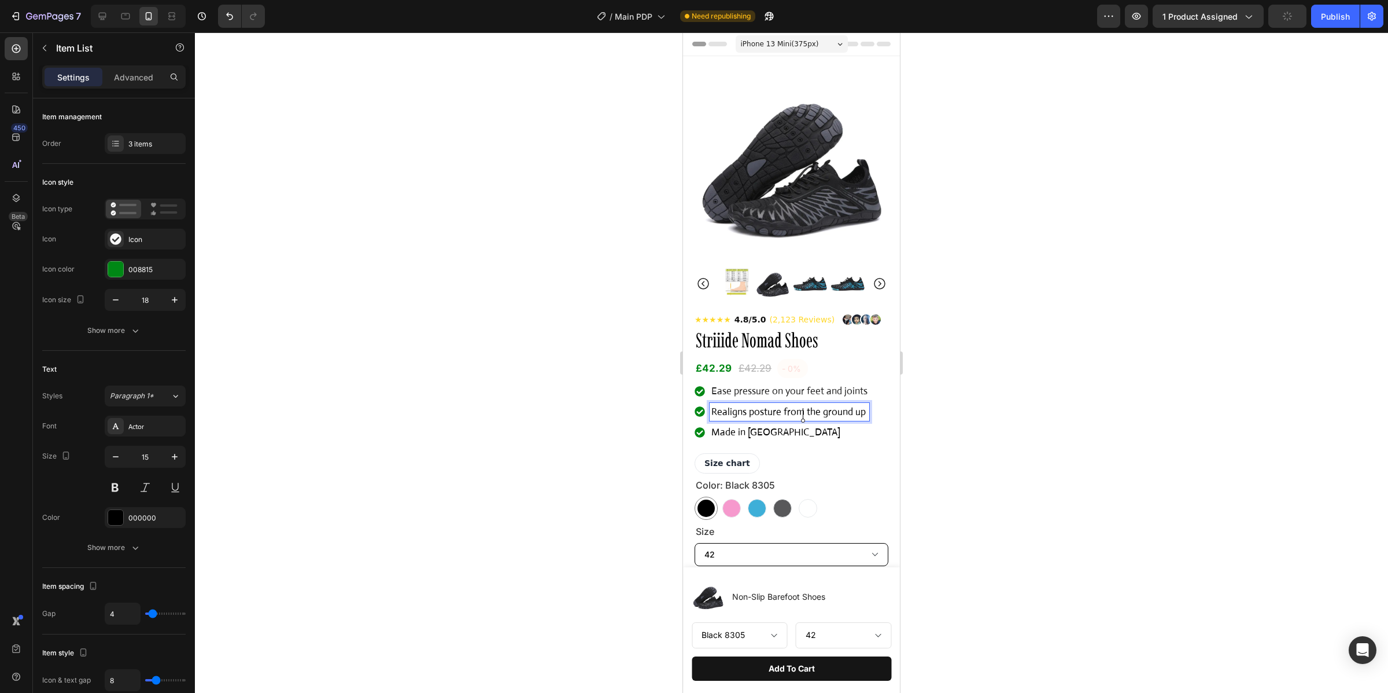
click at [793, 393] on span "Ease pressure on your feet and joints" at bounding box center [790, 391] width 156 height 12
click at [801, 440] on p "Made in [GEOGRAPHIC_DATA]" at bounding box center [790, 432] width 156 height 15
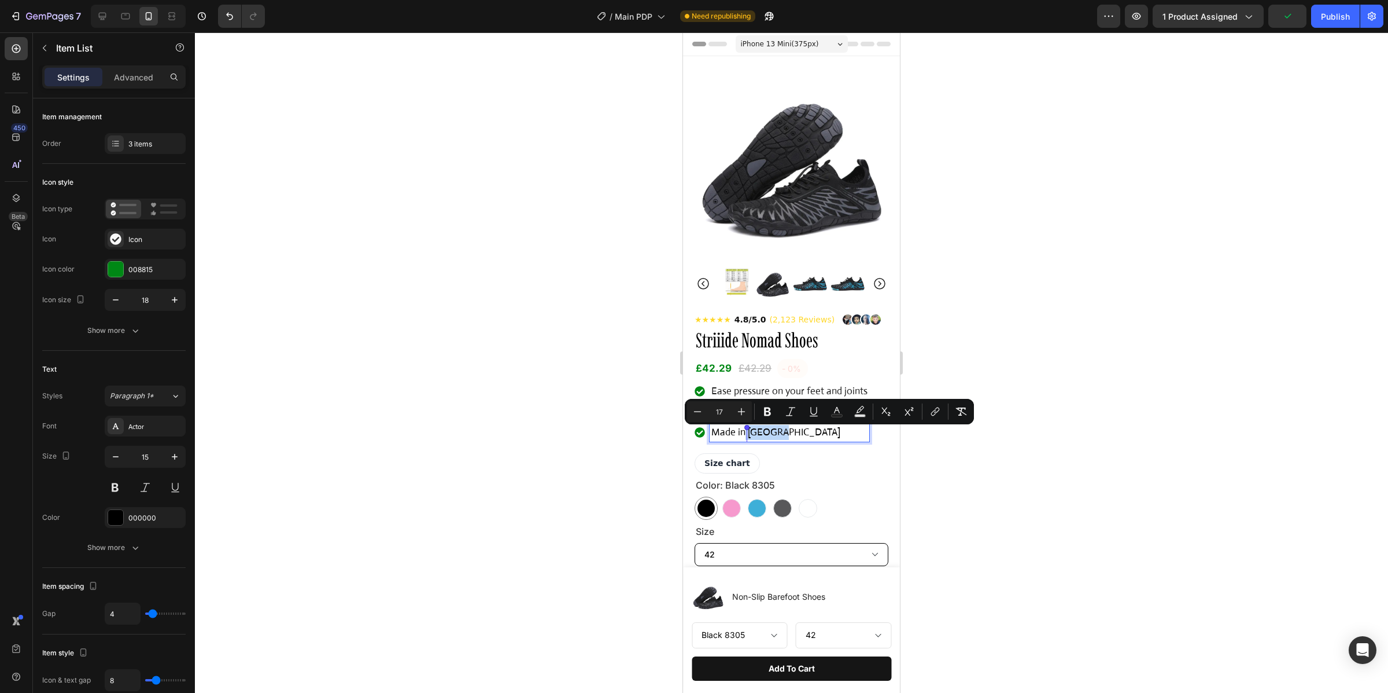
drag, startPoint x: 801, startPoint y: 434, endPoint x: 735, endPoint y: 433, distance: 65.4
click at [735, 433] on p "Made in [GEOGRAPHIC_DATA]" at bounding box center [790, 432] width 156 height 15
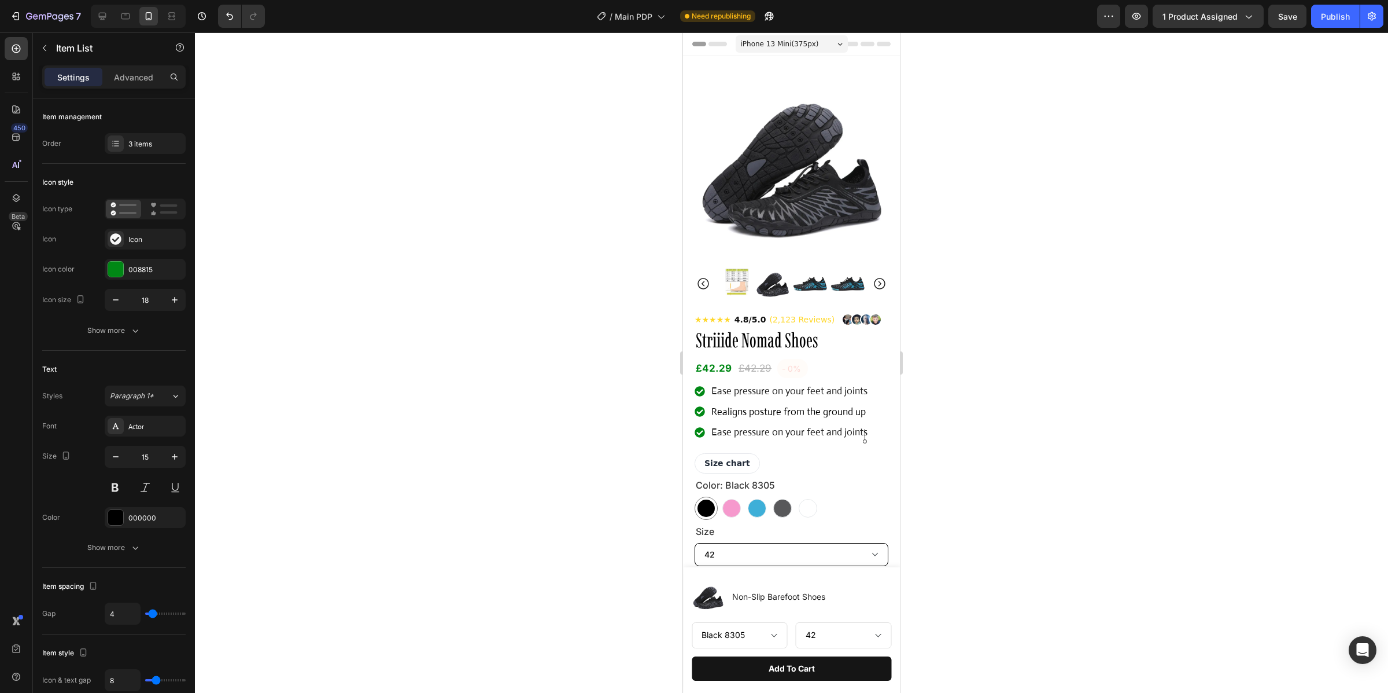
click at [1151, 293] on div at bounding box center [792, 362] width 1194 height 660
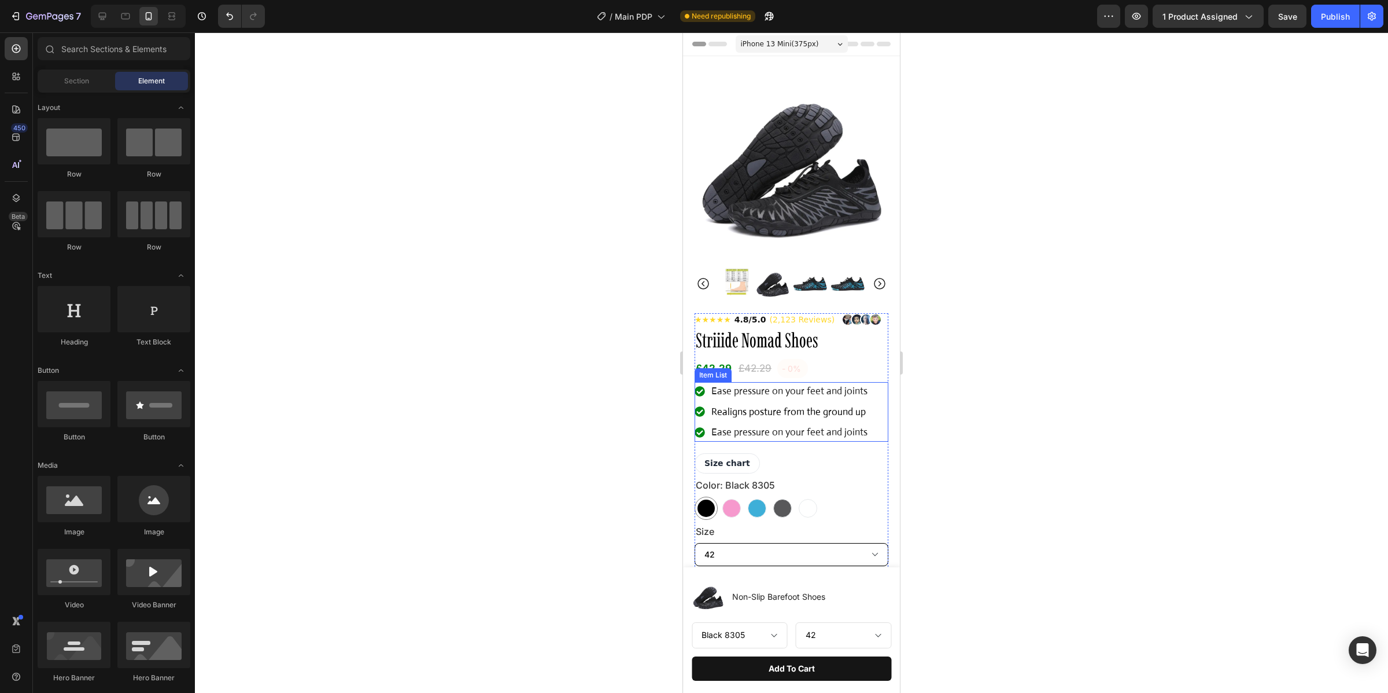
click at [817, 430] on span "Ease pressure on your feet and joints" at bounding box center [790, 432] width 156 height 12
